Goal: Task Accomplishment & Management: Manage account settings

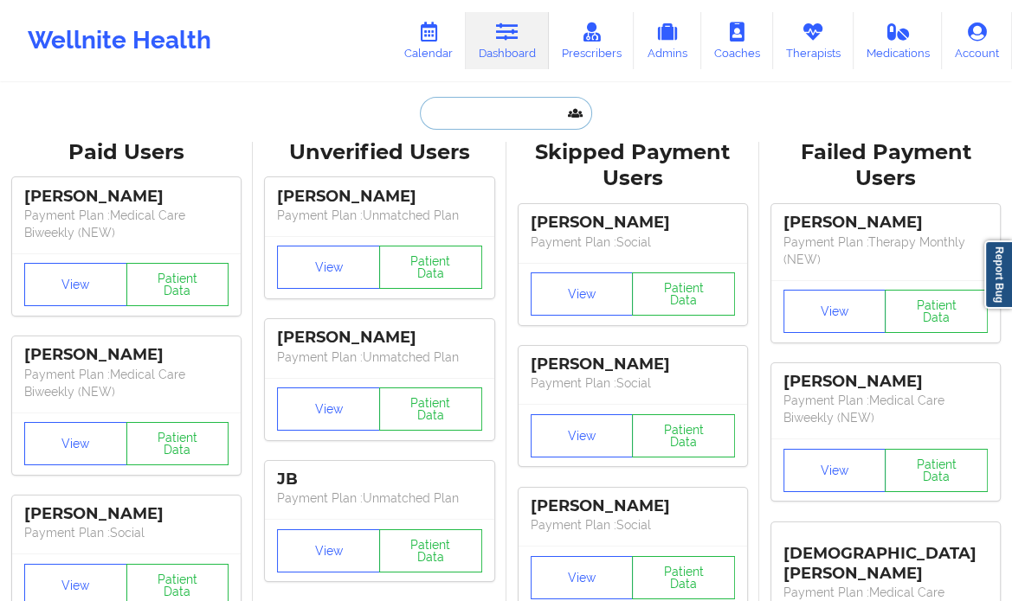
click at [494, 105] on input "text" at bounding box center [505, 113] width 171 height 33
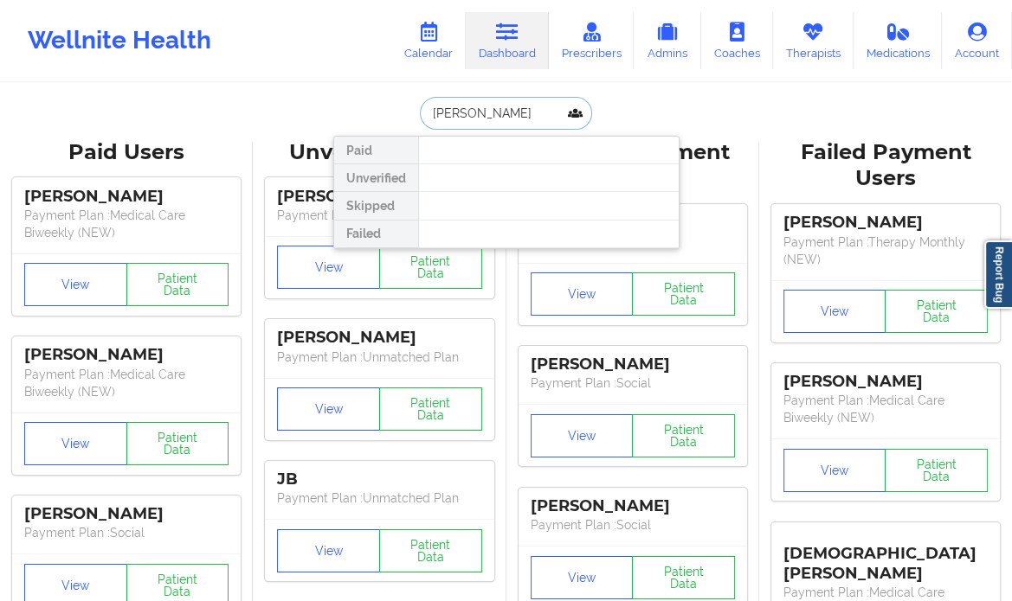
click at [494, 105] on input "[PERSON_NAME]" at bounding box center [505, 113] width 171 height 33
paste input "[EMAIL_ADDRESS][DOMAIN_NAME]"
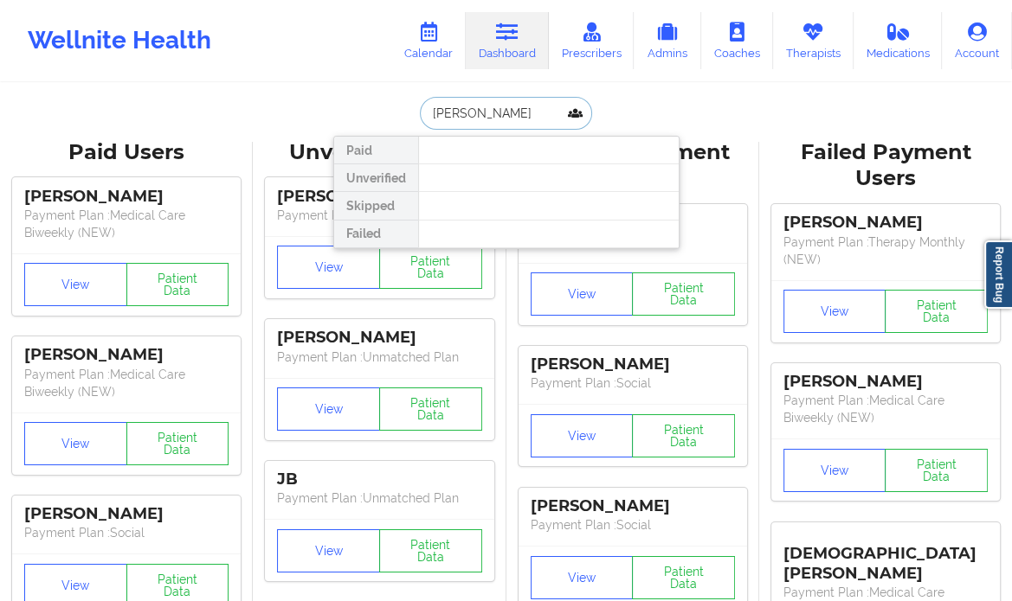
type input "[EMAIL_ADDRESS][DOMAIN_NAME]"
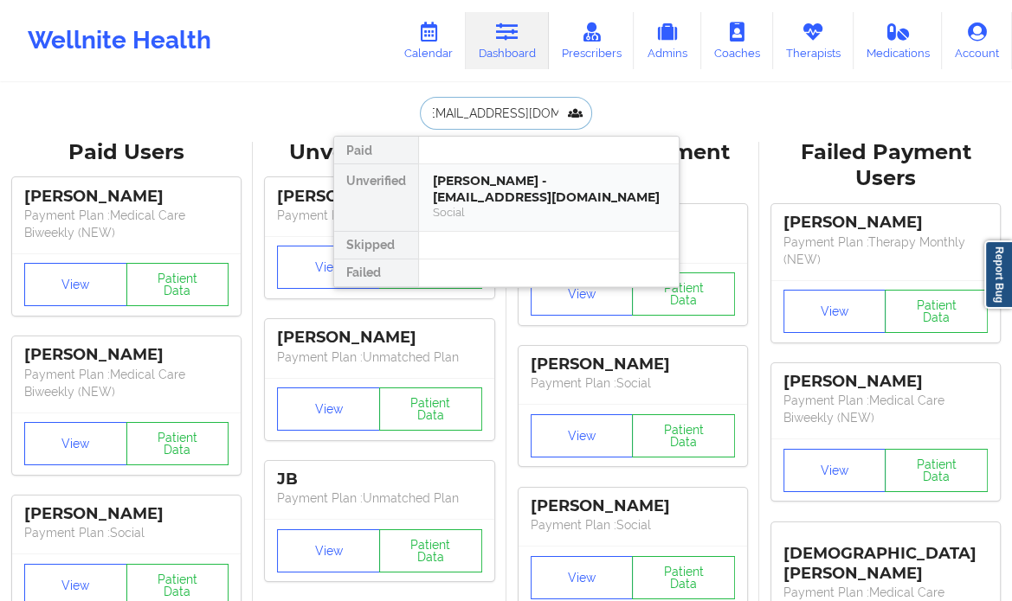
click at [488, 182] on div "[PERSON_NAME] - [EMAIL_ADDRESS][DOMAIN_NAME]" at bounding box center [549, 189] width 232 height 32
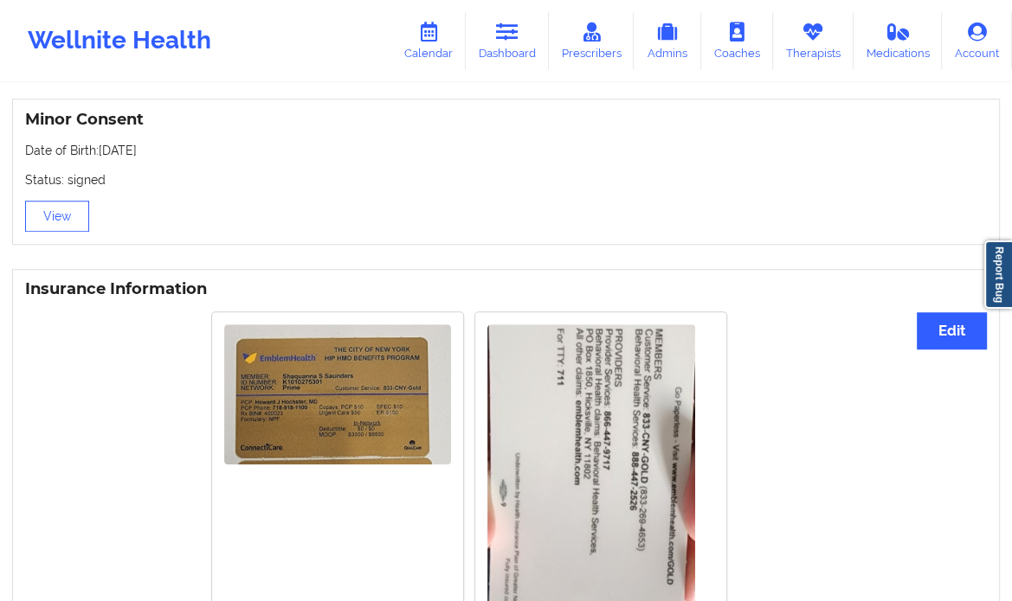
scroll to position [1104, 0]
click at [370, 408] on img at bounding box center [337, 395] width 227 height 141
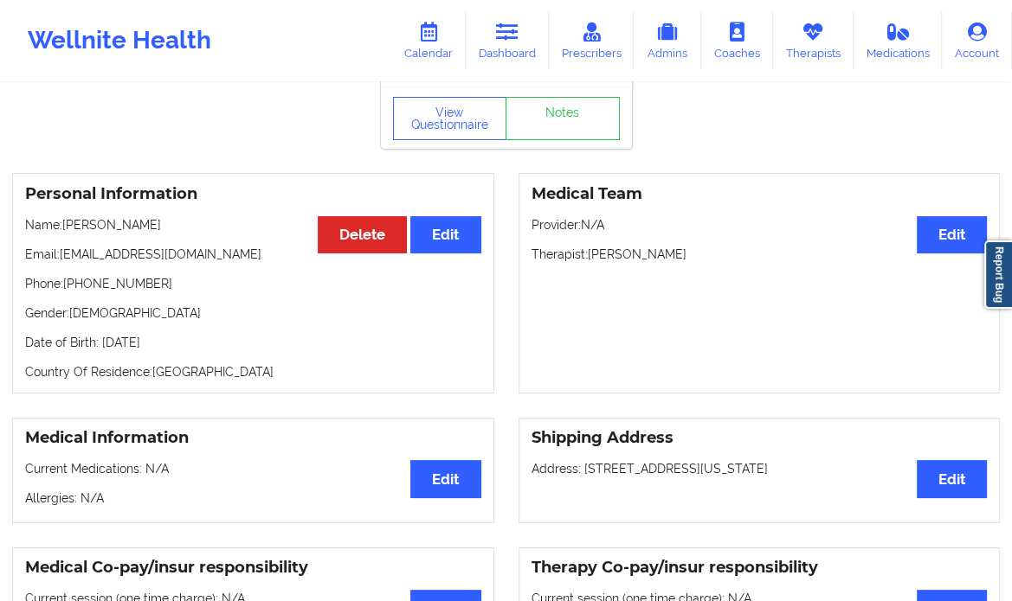
scroll to position [61, 0]
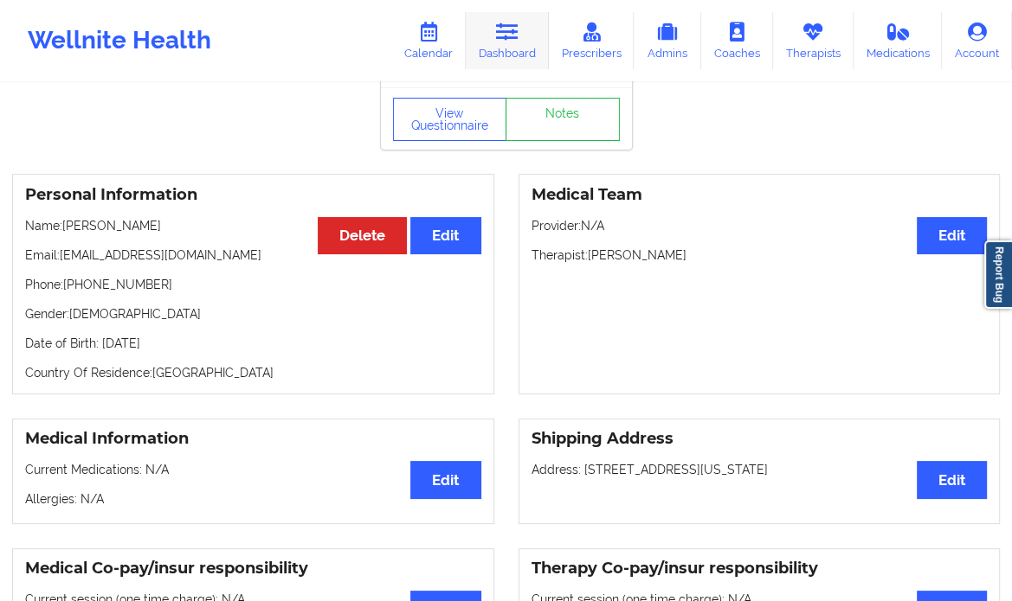
click at [514, 40] on icon at bounding box center [507, 32] width 23 height 19
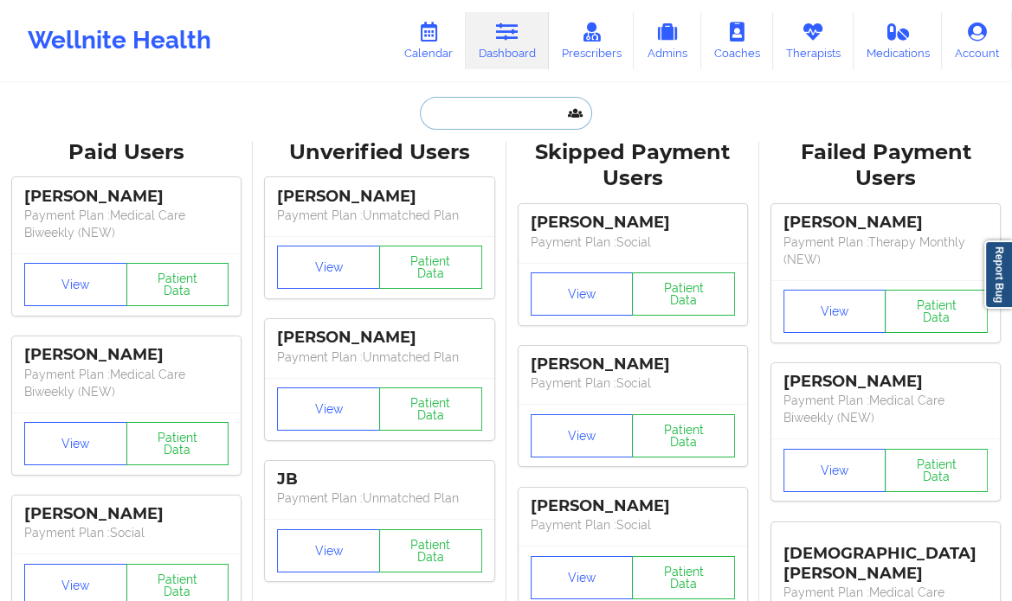
click at [458, 123] on input "text" at bounding box center [505, 113] width 171 height 33
paste input "[PHONE_NUMBER]"
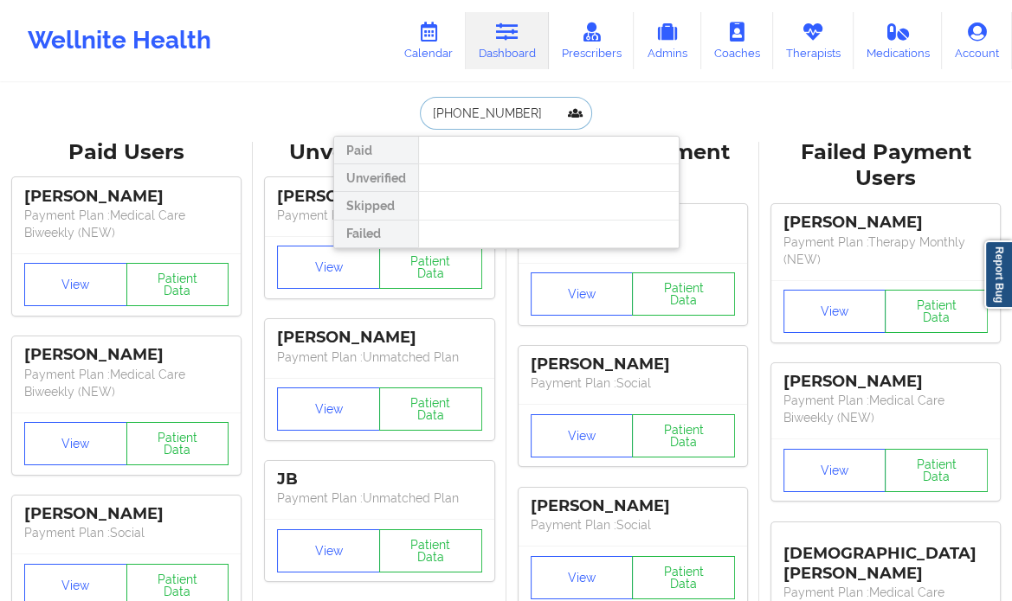
click at [458, 123] on input "[PHONE_NUMBER]" at bounding box center [505, 113] width 171 height 33
type input "[PHONE_NUMBER]"
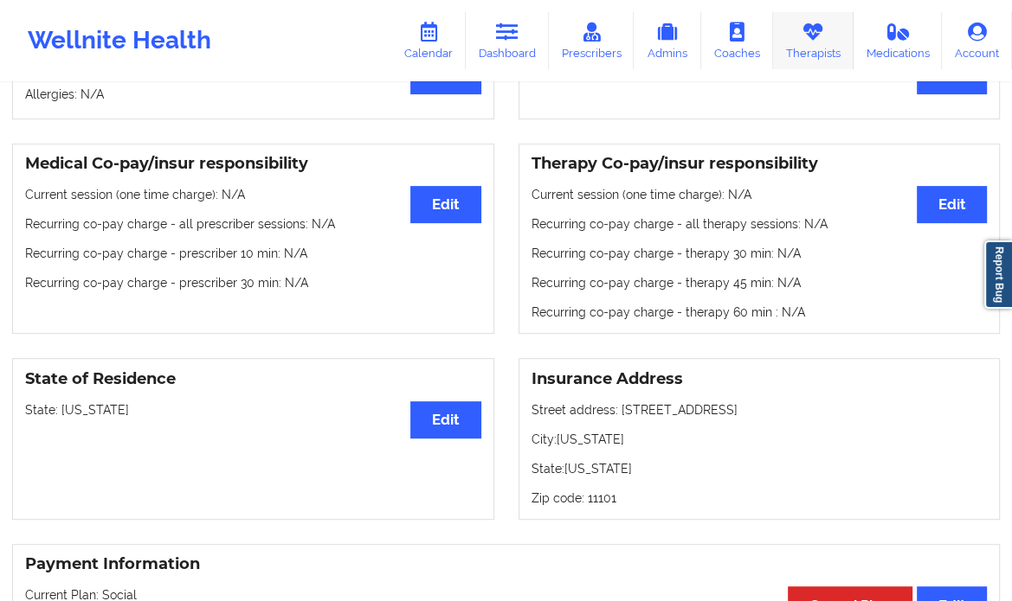
click at [819, 35] on icon at bounding box center [812, 32] width 23 height 19
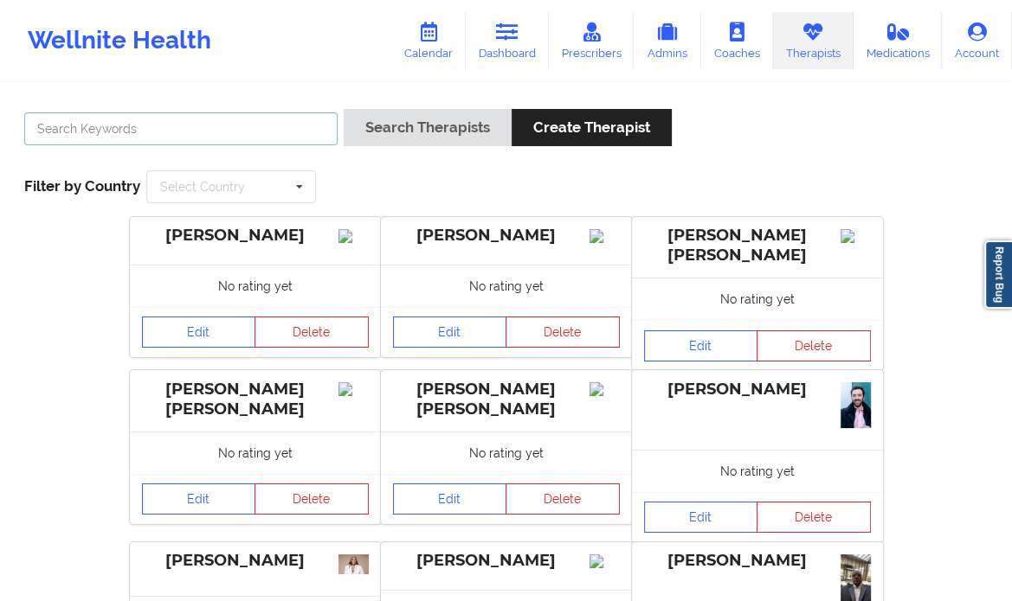
click at [168, 126] on input "text" at bounding box center [180, 129] width 313 height 33
paste input "Jacqueline Baker"
type input "Jacqueline Baker"
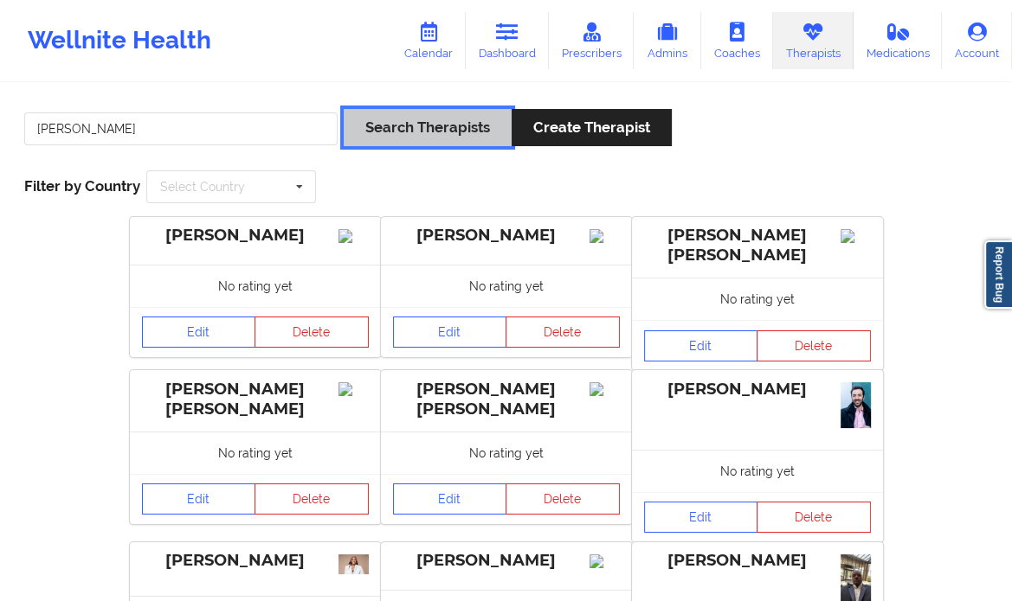
click at [394, 145] on button "Search Therapists" at bounding box center [428, 127] width 168 height 37
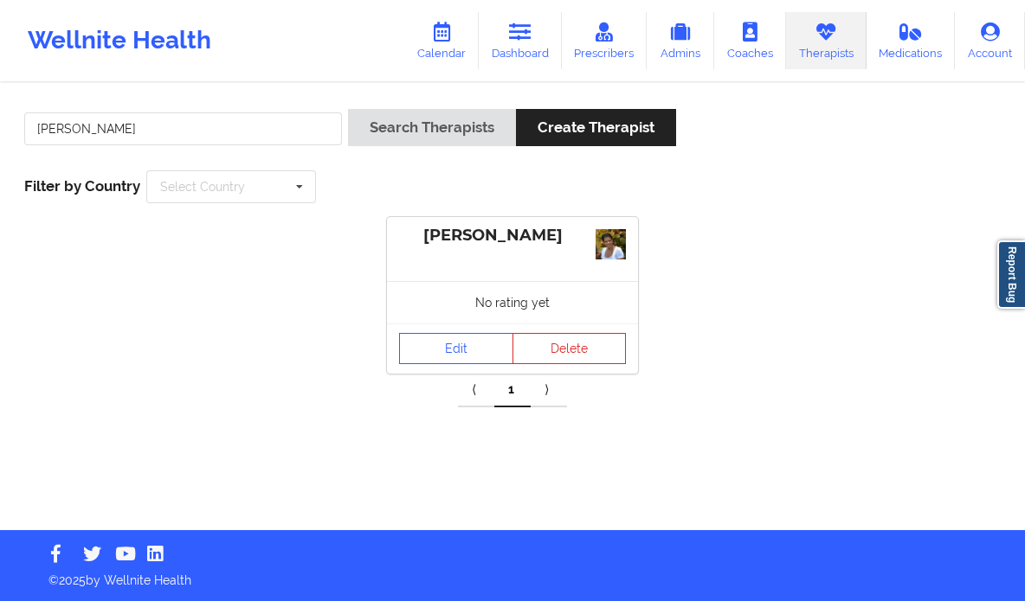
click at [608, 231] on img at bounding box center [610, 244] width 30 height 30
click at [457, 345] on link "Edit" at bounding box center [456, 348] width 114 height 31
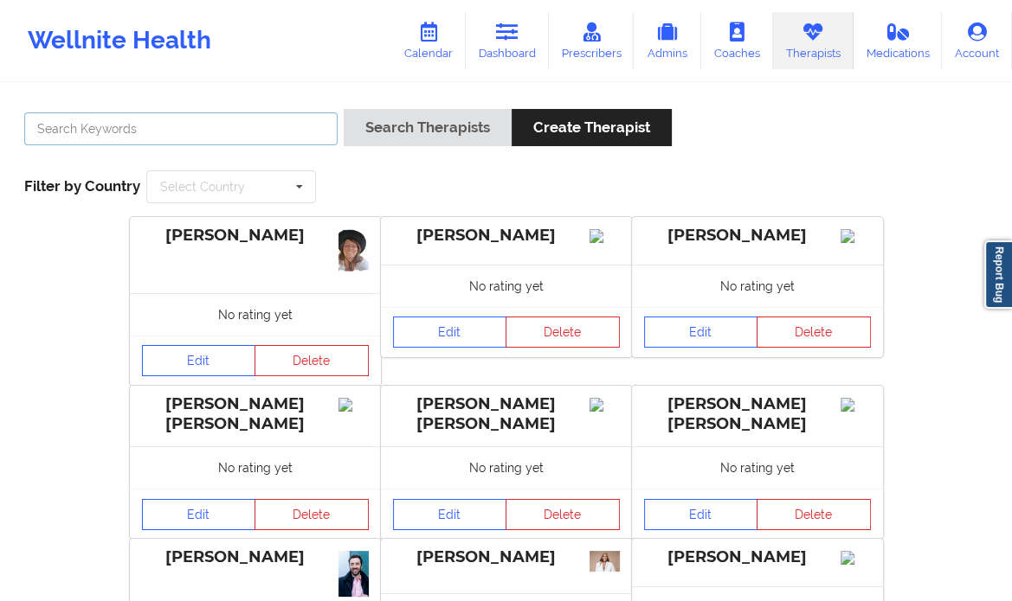
click at [275, 132] on input "text" at bounding box center [180, 129] width 313 height 33
paste input "[PERSON_NAME]"
type input "[PERSON_NAME]"
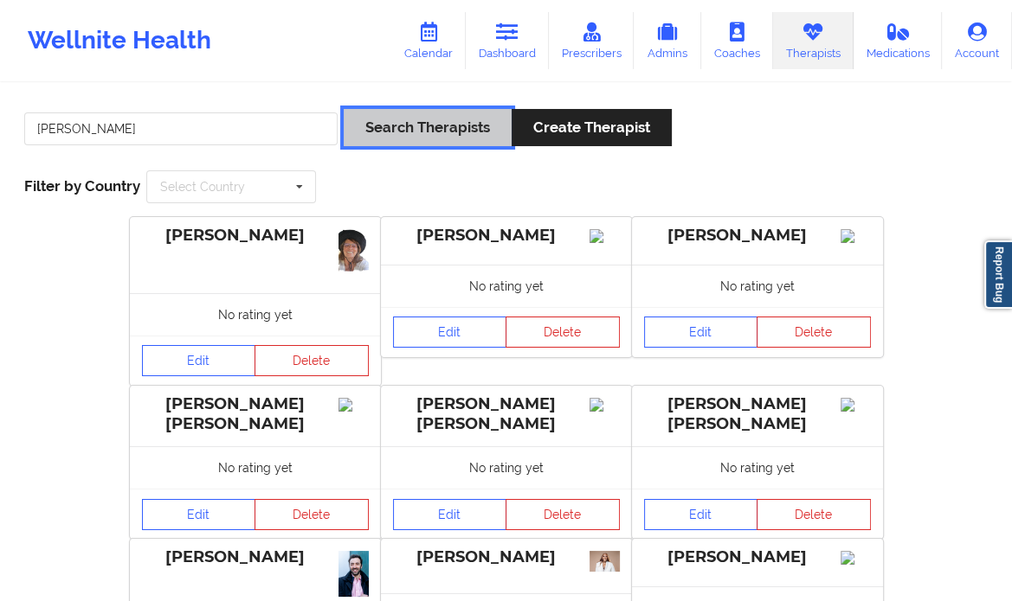
click at [401, 126] on button "Search Therapists" at bounding box center [428, 127] width 168 height 37
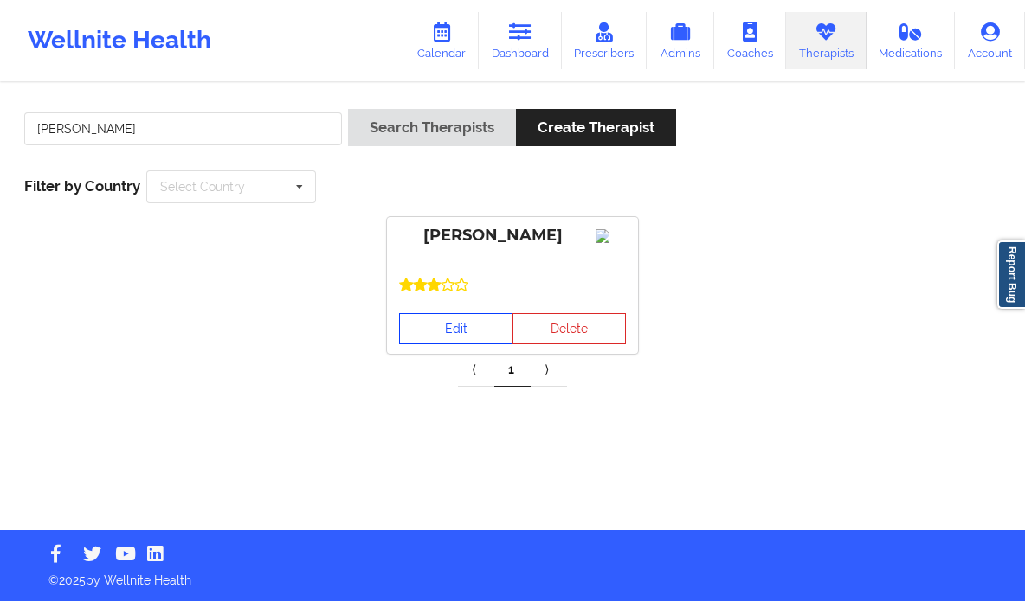
click at [423, 338] on link "Edit" at bounding box center [456, 328] width 114 height 31
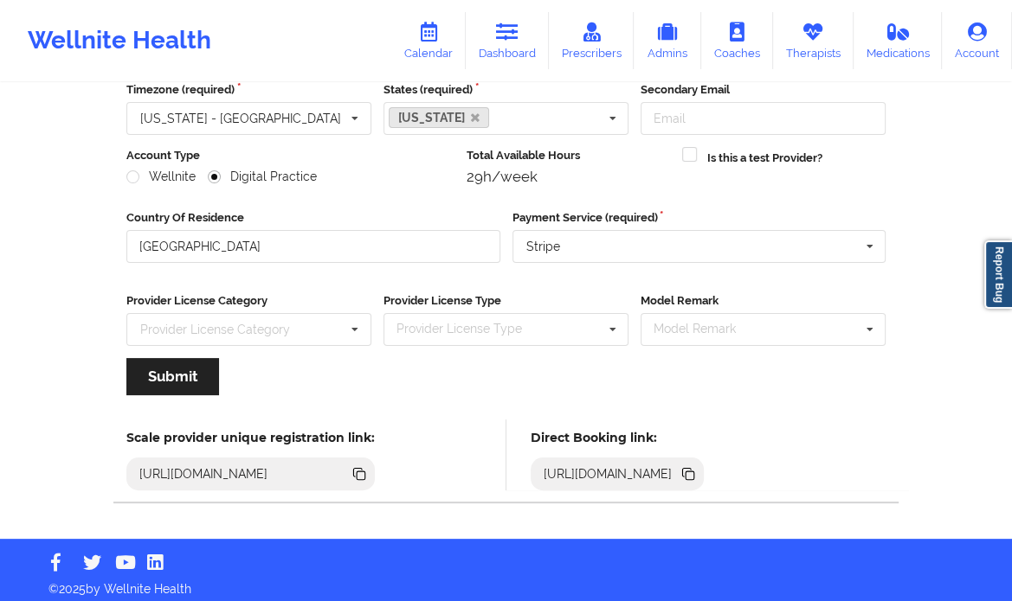
scroll to position [173, 0]
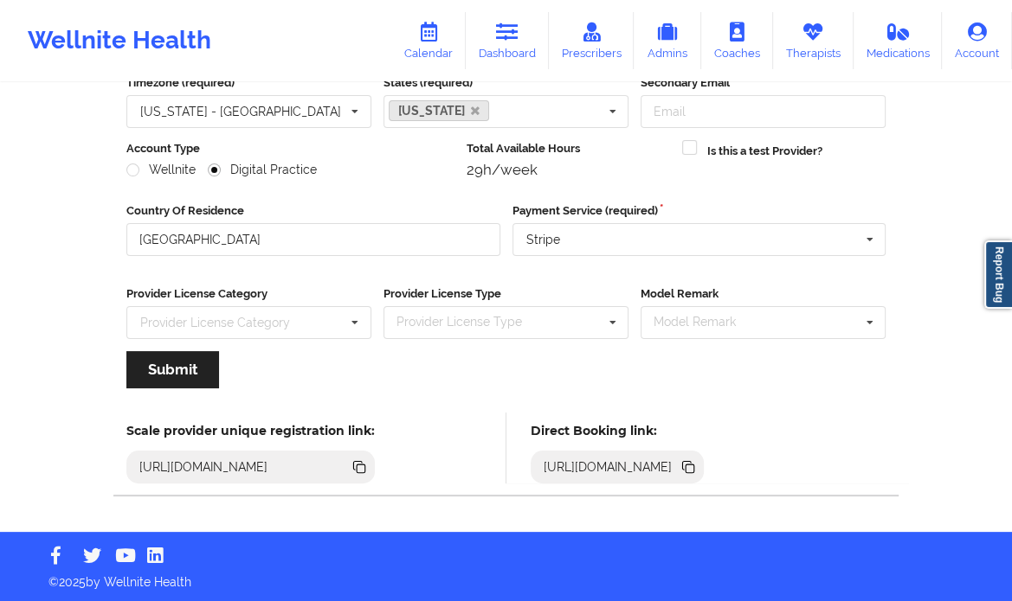
click at [694, 466] on icon at bounding box center [689, 469] width 9 height 9
